Goal: Task Accomplishment & Management: Manage account settings

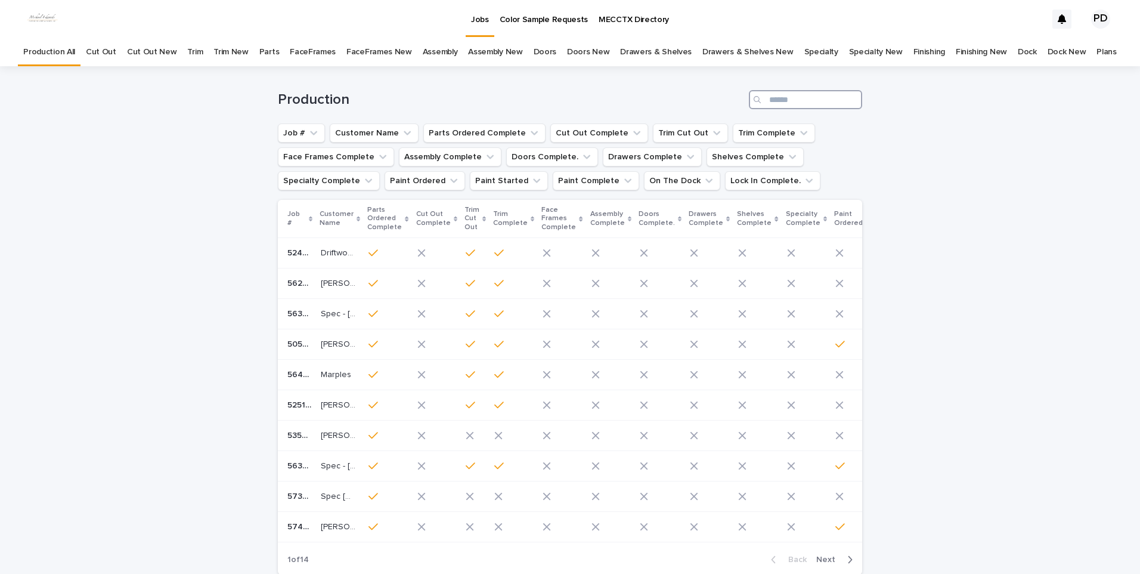
click at [814, 107] on input "Search" at bounding box center [805, 99] width 113 height 19
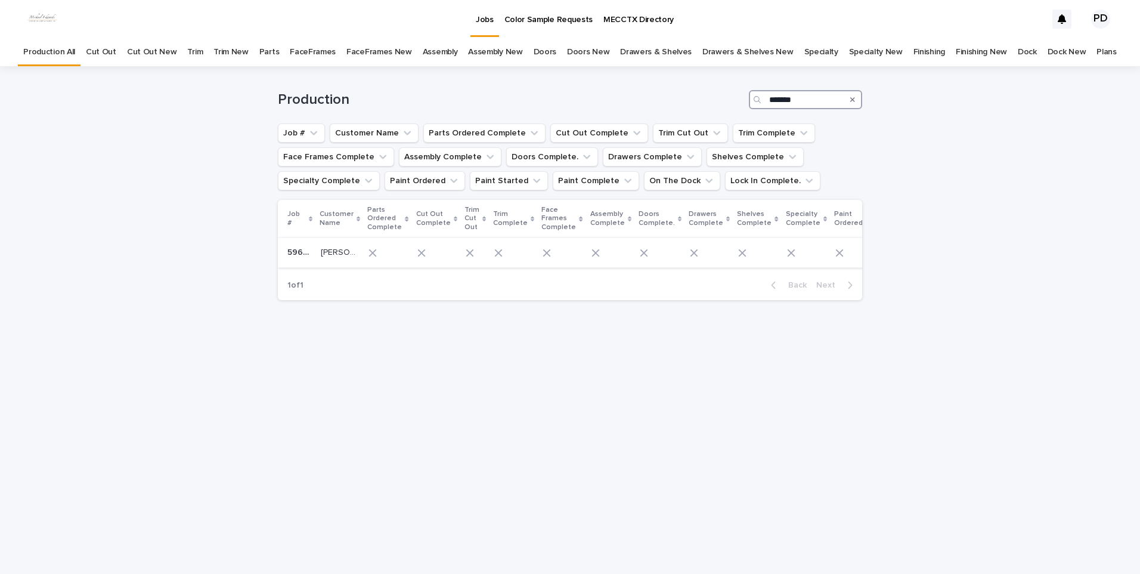
type input "*******"
click at [334, 252] on p "[PERSON_NAME]" at bounding box center [340, 251] width 38 height 13
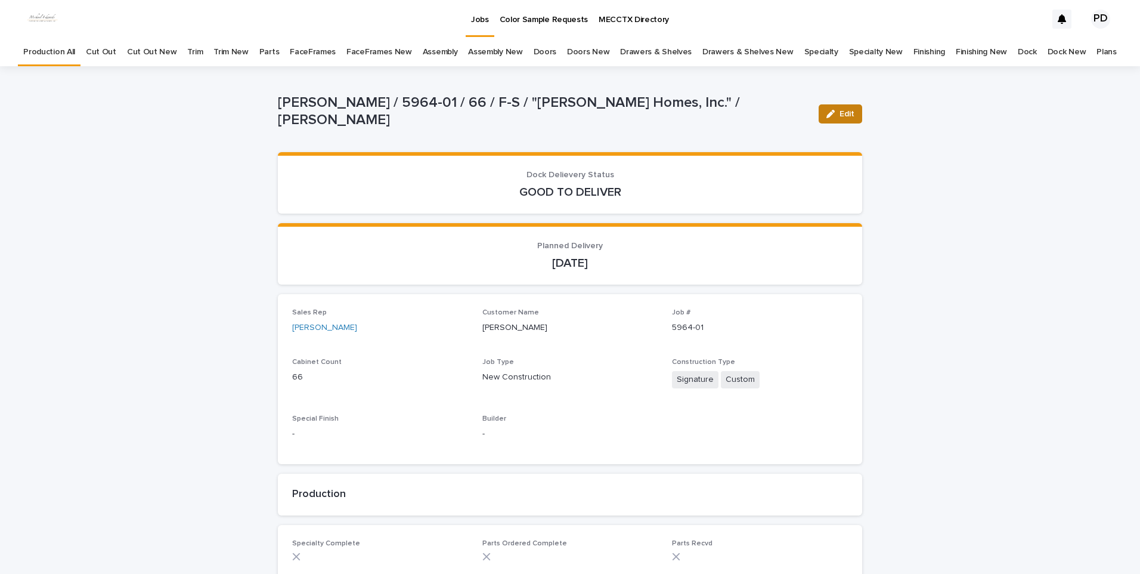
click at [839, 117] on span "Edit" at bounding box center [846, 114] width 15 height 8
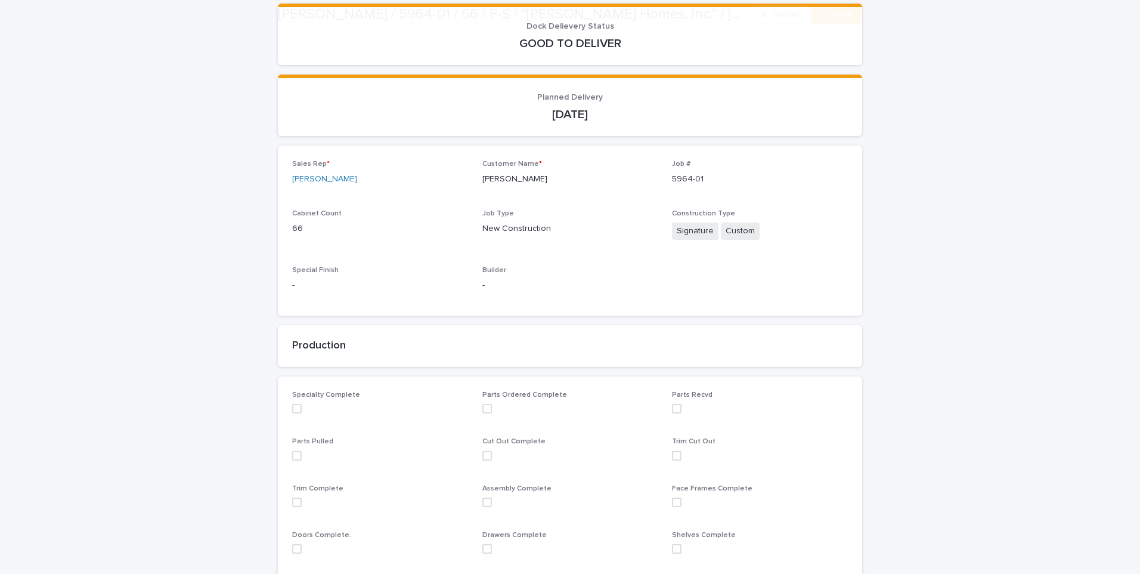
scroll to position [358, 0]
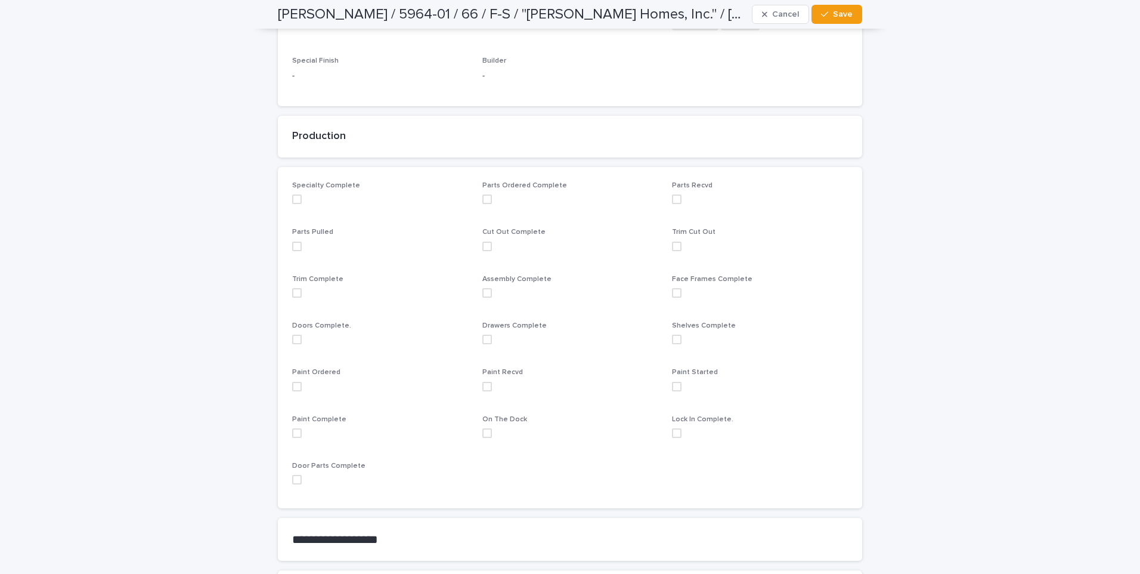
click at [292, 387] on span at bounding box center [297, 387] width 10 height 10
click at [828, 8] on button "Save" at bounding box center [836, 14] width 51 height 19
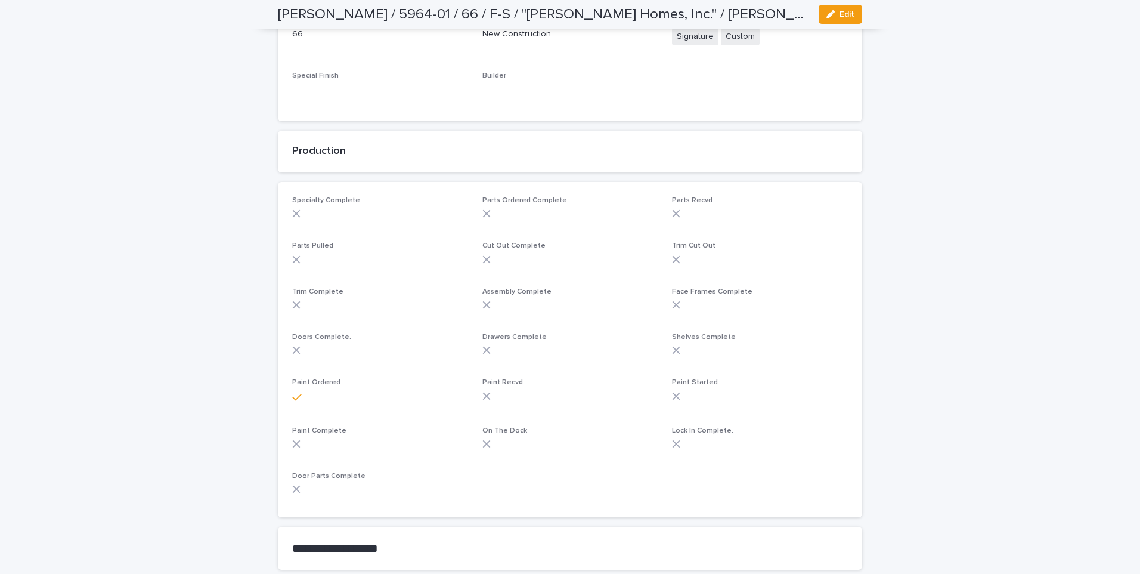
click at [1096, 295] on div "Loading... Saving… Loading... Saving… [PERSON_NAME] / 5964-01 / 66 / F-S / "[PE…" at bounding box center [570, 366] width 1140 height 1287
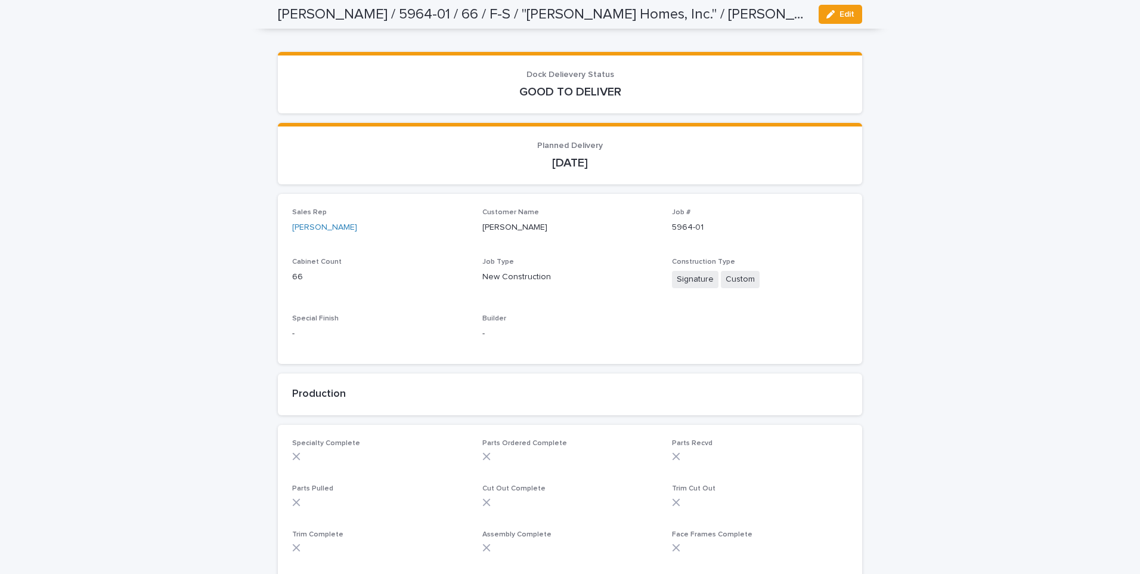
scroll to position [0, 0]
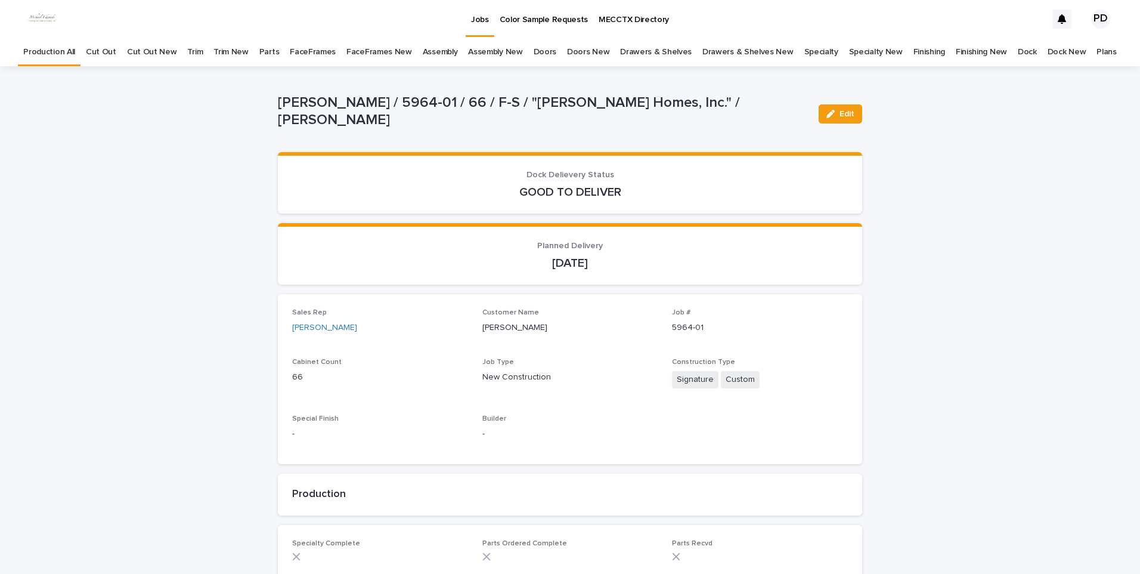
click at [482, 23] on p "Jobs" at bounding box center [480, 12] width 18 height 25
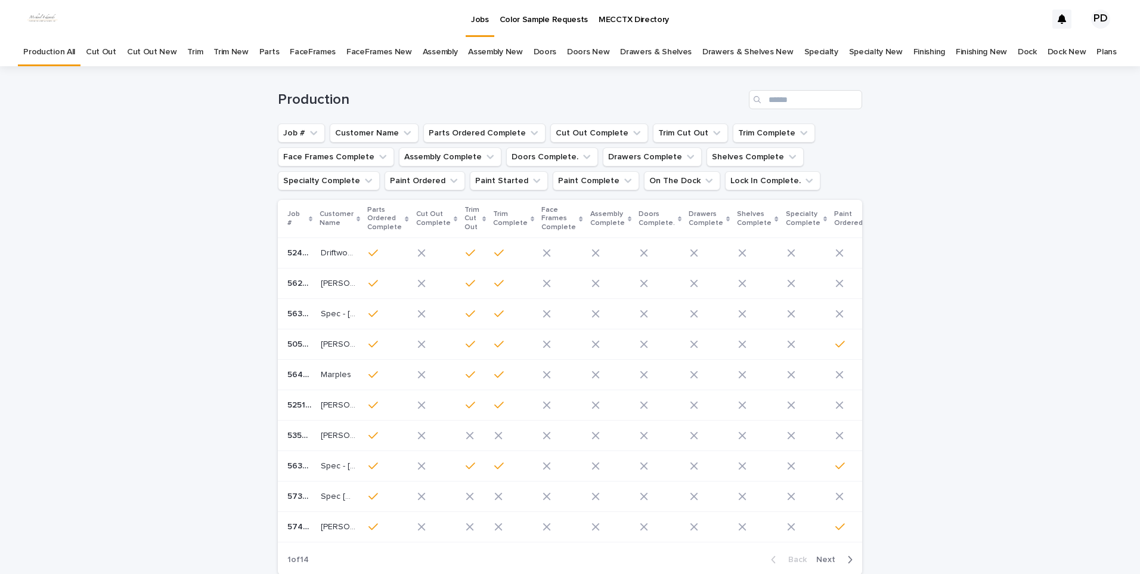
click at [1090, 558] on div "Loading... Saving… Loading... Saving… Production Job # Customer Name Parts Orde…" at bounding box center [570, 354] width 1140 height 577
click at [124, 259] on div "Loading... Saving… Loading... Saving… Production Job # Customer Name Parts Orde…" at bounding box center [570, 354] width 1140 height 577
click at [978, 296] on div "Loading... Saving… Loading... Saving… Production Job # Customer Name Parts Orde…" at bounding box center [570, 354] width 1140 height 577
click at [162, 312] on div "Loading... Saving… Loading... Saving… Production Job # Customer Name Parts Orde…" at bounding box center [570, 354] width 1140 height 577
click at [1009, 225] on div "Loading... Saving… Loading... Saving… Production Job # Customer Name Parts Orde…" at bounding box center [570, 354] width 1140 height 577
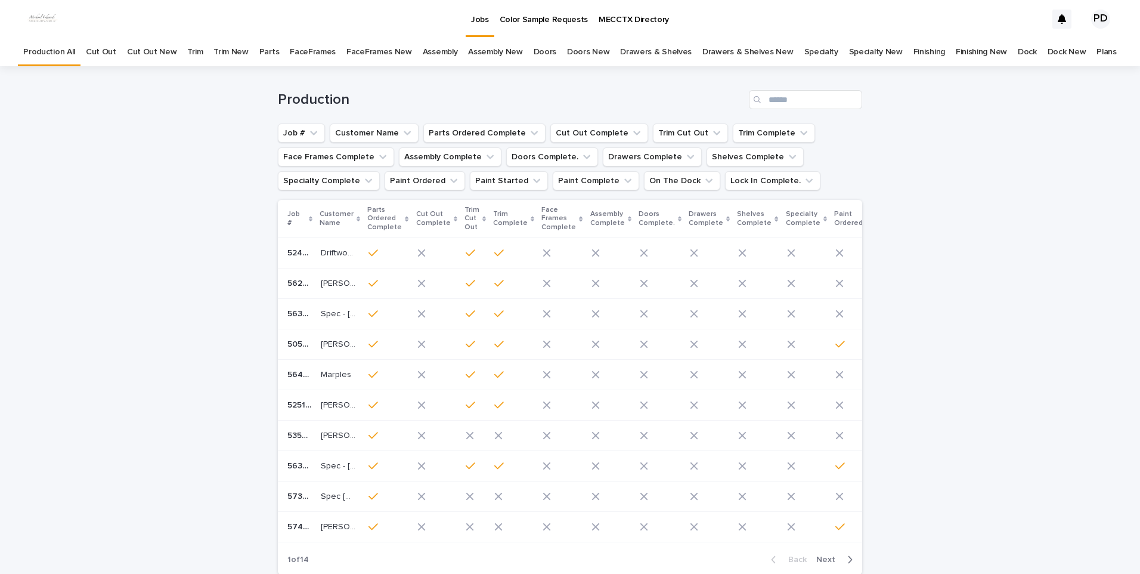
click at [984, 246] on div "Loading... Saving… Loading... Saving… Production Job # Customer Name Parts Orde…" at bounding box center [570, 354] width 1140 height 577
click at [188, 268] on div "Loading... Saving… Loading... Saving… Production Job # Customer Name Parts Orde…" at bounding box center [570, 354] width 1140 height 577
click at [44, 314] on div "Loading... Saving… Loading... Saving… Production Job # Customer Name Parts Orde…" at bounding box center [570, 354] width 1140 height 577
click at [914, 323] on div "Loading... Saving… Loading... Saving… Production Job # Customer Name Parts Orde…" at bounding box center [570, 354] width 1140 height 577
